Goal: Task Accomplishment & Management: Manage account settings

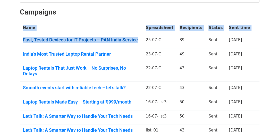
drag, startPoint x: 18, startPoint y: 30, endPoint x: 138, endPoint y: 35, distance: 120.0
click at [138, 35] on div "✨ Upgrade to Premium Remove the "MergeMail" watermark, increase email limits, a…" at bounding box center [140, 44] width 248 height 195
click at [133, 22] on th "Name" at bounding box center [81, 28] width 123 height 12
drag, startPoint x: 19, startPoint y: 34, endPoint x: 144, endPoint y: 33, distance: 125.1
click at [144, 33] on div "✨ Upgrade to Premium Remove the "MergeMail" watermark, increase email limits, a…" at bounding box center [140, 44] width 248 height 195
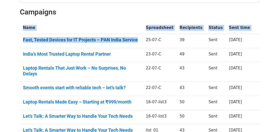
copy div "Name Spreadsheet Recipients Status Sent time Fast, Tested Devices for IT Projec…"
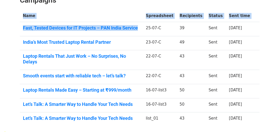
scroll to position [117, 0]
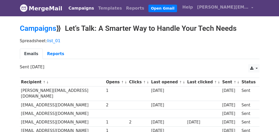
drag, startPoint x: 110, startPoint y: 29, endPoint x: 239, endPoint y: 27, distance: 128.5
click at [239, 27] on h2 "Campaigns ⟫ Let’s Talk: A Smarter Way to Handle Your Tech Needs" at bounding box center [140, 28] width 240 height 9
